Goal: Transaction & Acquisition: Purchase product/service

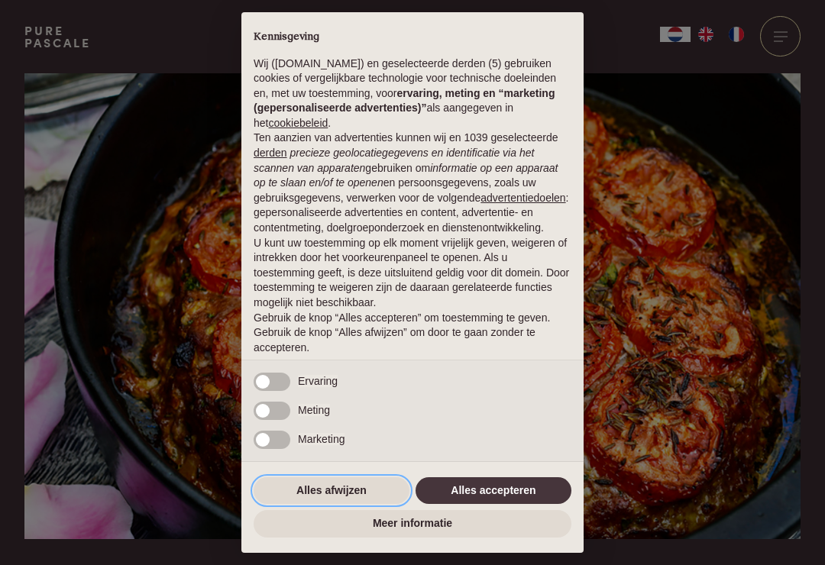
click at [323, 494] on button "Alles afwijzen" at bounding box center [332, 490] width 156 height 27
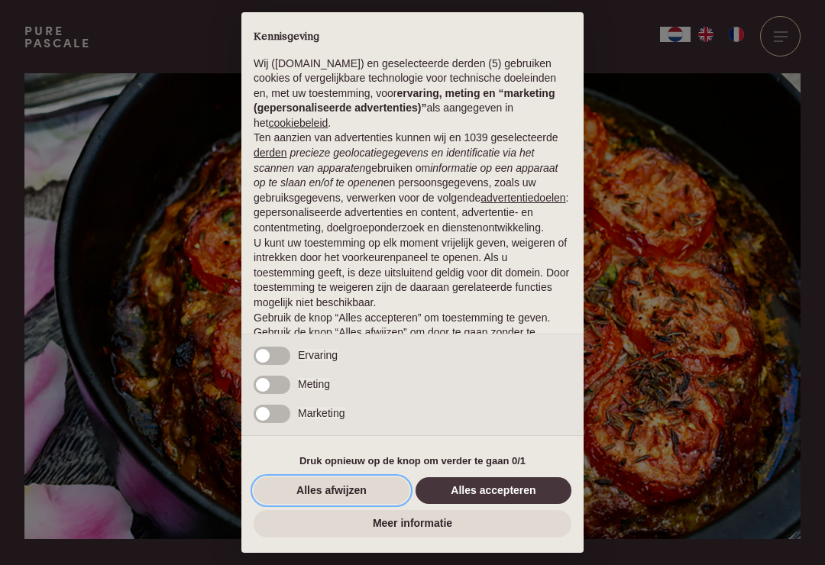
scroll to position [38, 0]
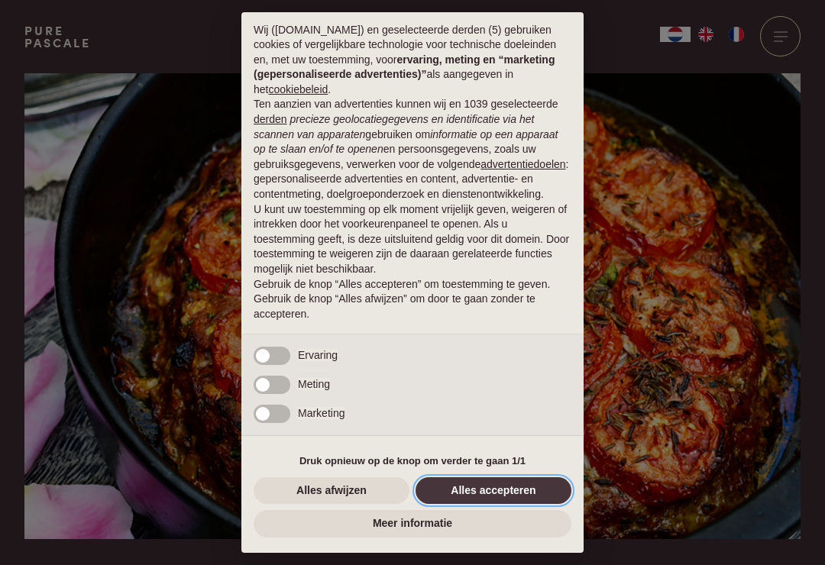
click at [502, 493] on button "Alles accepteren" at bounding box center [493, 490] width 156 height 27
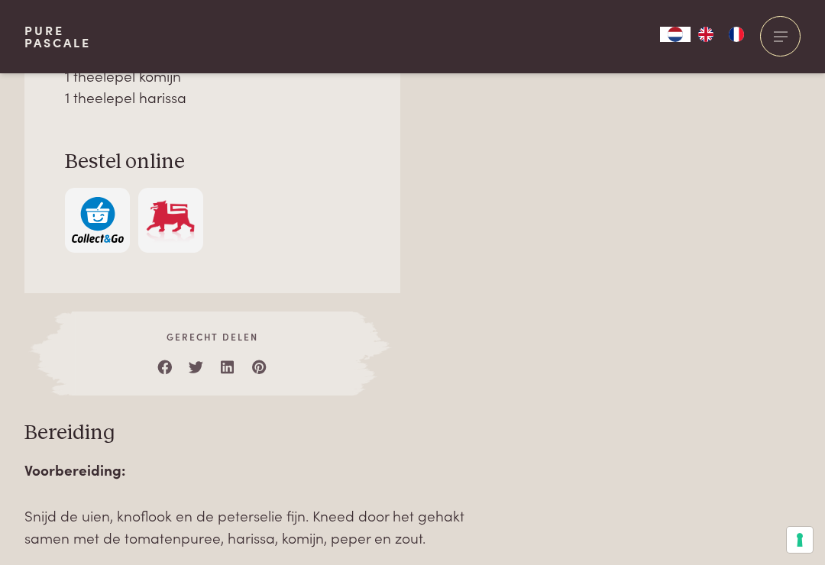
scroll to position [1346, 0]
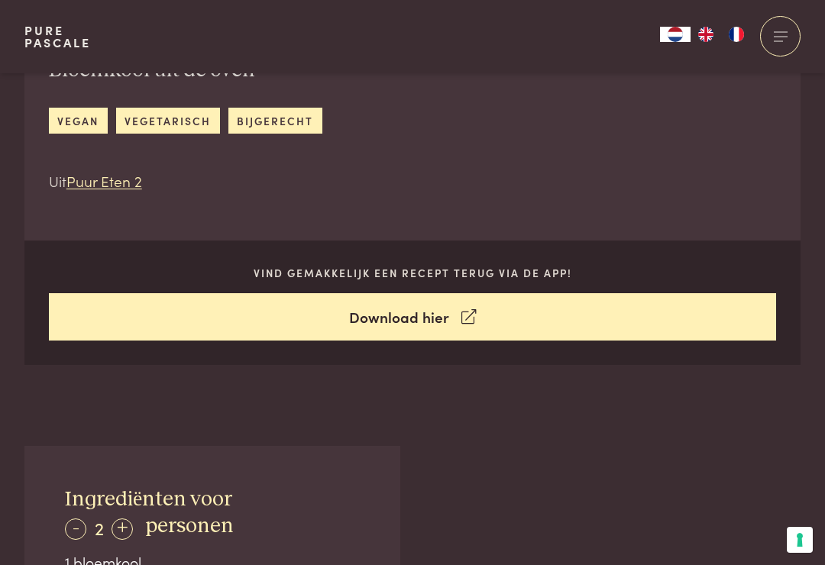
scroll to position [575, 0]
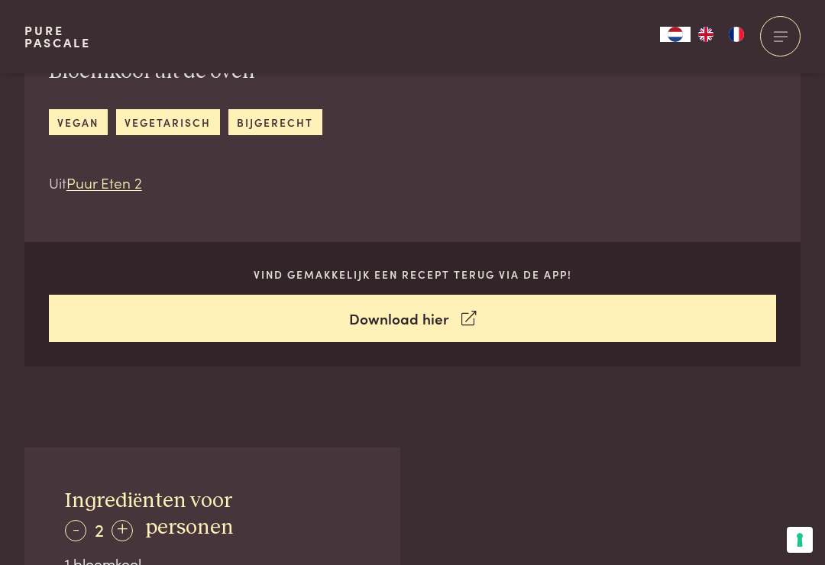
click at [421, 311] on link "Download hier" at bounding box center [413, 319] width 728 height 48
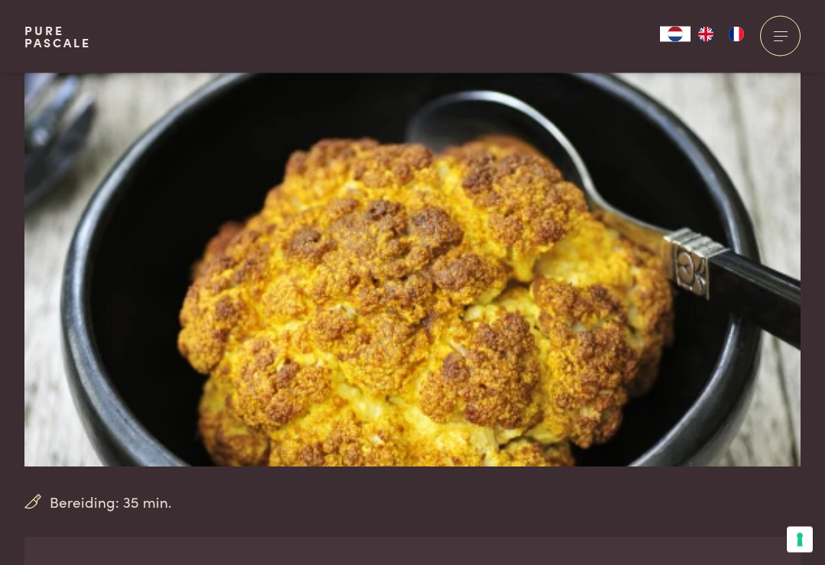
scroll to position [74, 0]
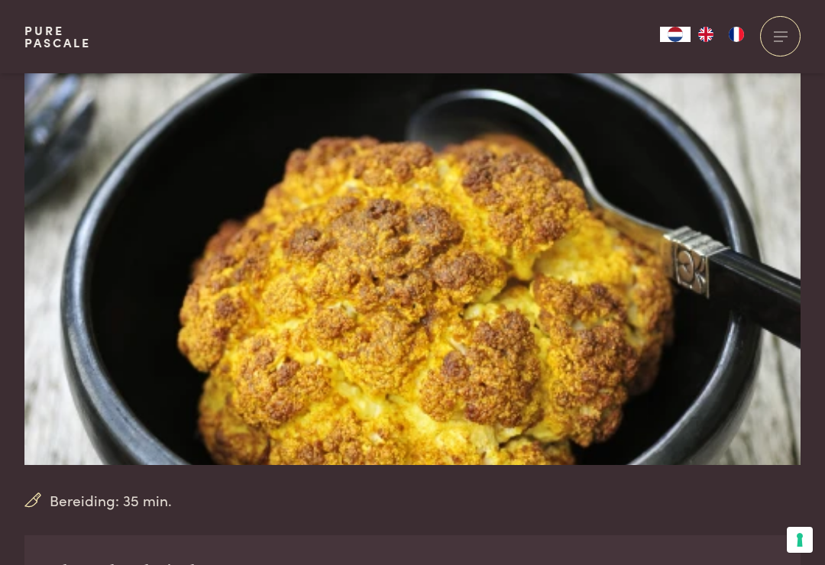
click at [519, 305] on img at bounding box center [412, 232] width 776 height 466
click at [120, 493] on span "Bereiding: 35 min." at bounding box center [111, 501] width 122 height 22
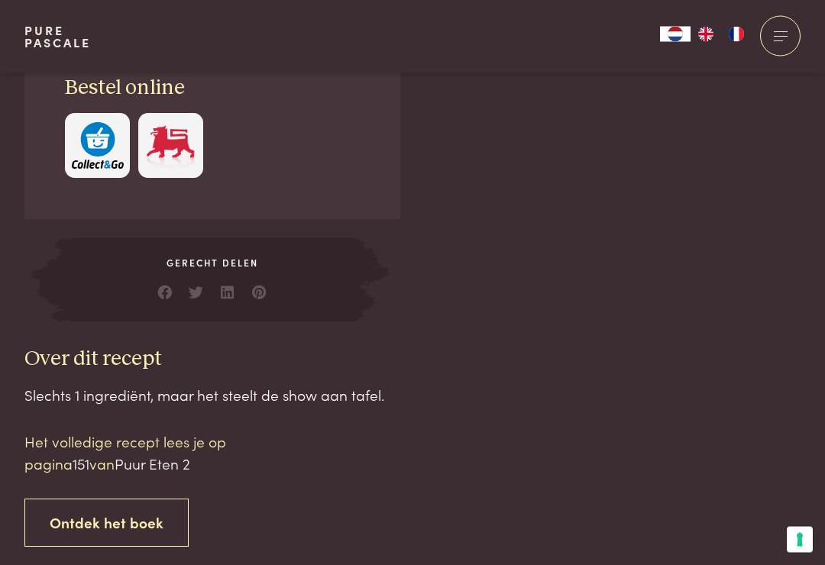
scroll to position [1138, 0]
click at [128, 512] on link "Ontdek het boek" at bounding box center [106, 523] width 164 height 48
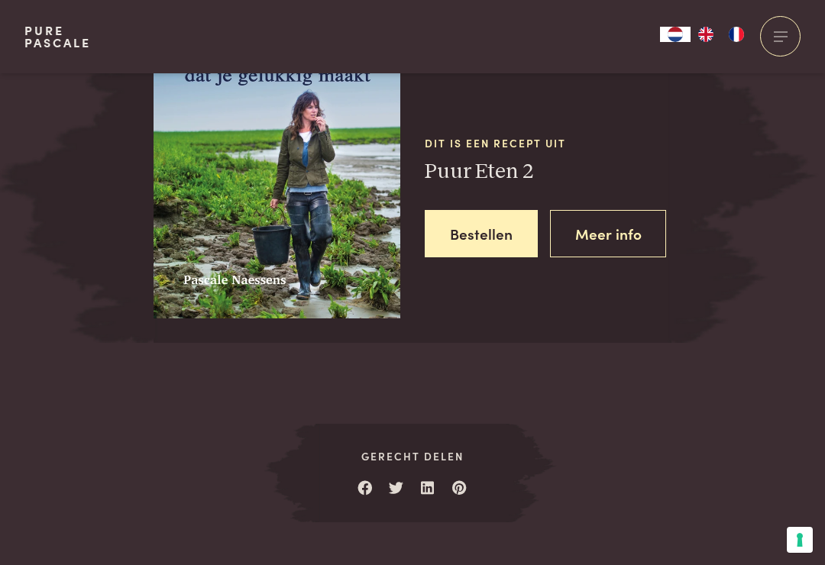
scroll to position [1838, 0]
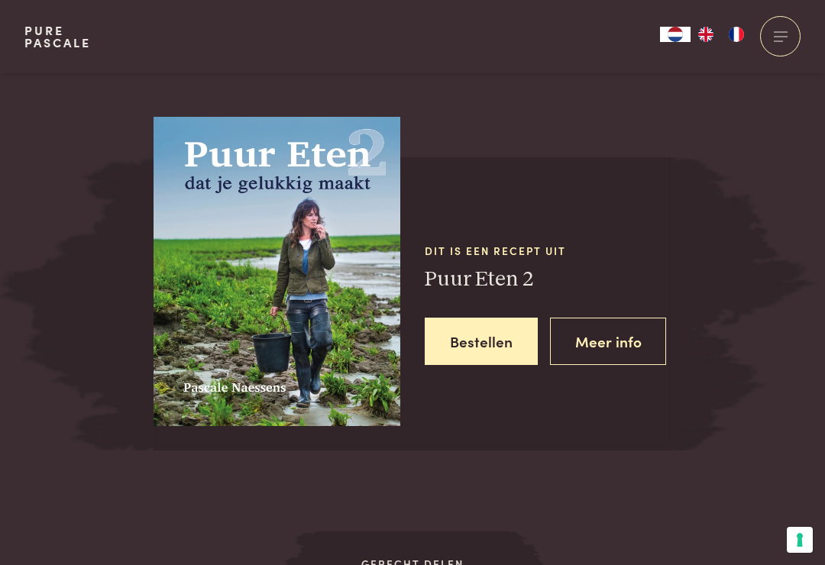
scroll to position [1726, 0]
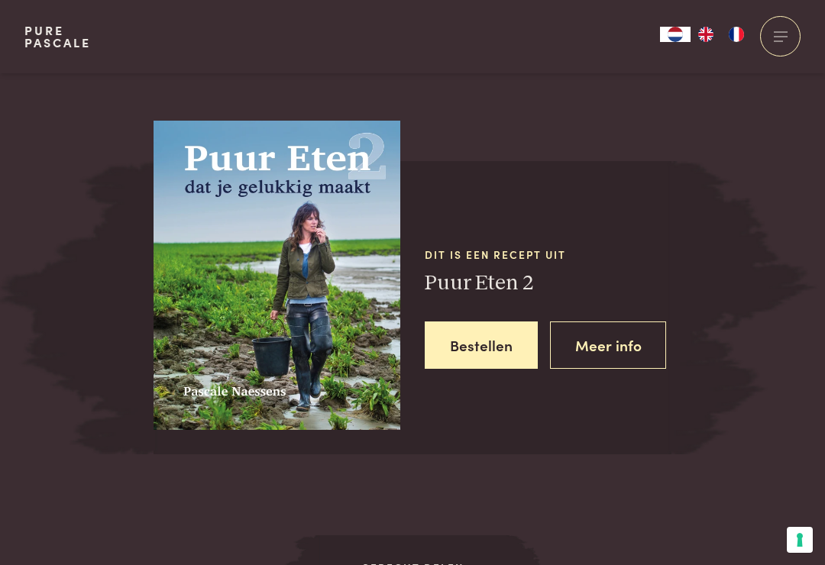
click at [335, 300] on img at bounding box center [277, 270] width 247 height 320
click at [339, 343] on img at bounding box center [277, 270] width 247 height 320
click at [632, 343] on link "Meer info" at bounding box center [608, 346] width 117 height 48
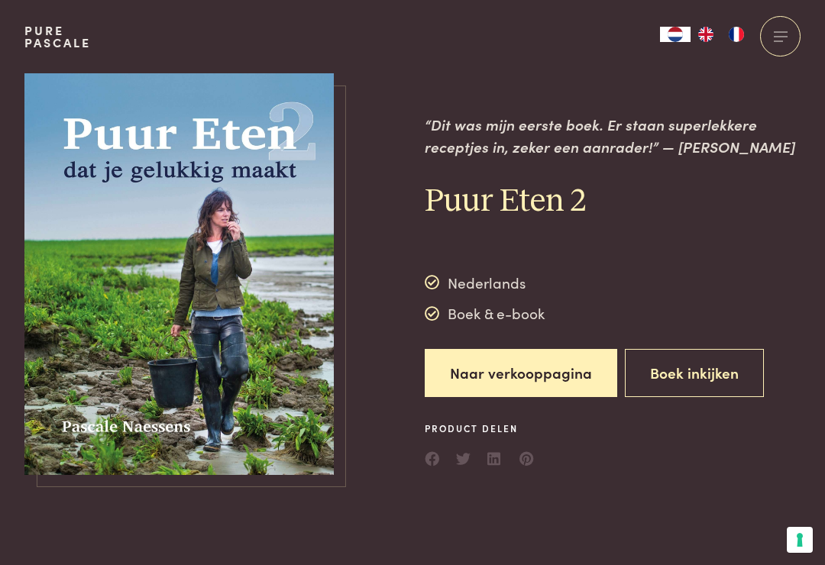
click at [292, 310] on img at bounding box center [178, 274] width 309 height 402
click at [281, 325] on img at bounding box center [178, 274] width 309 height 402
